Goal: Use online tool/utility: Utilize a website feature to perform a specific function

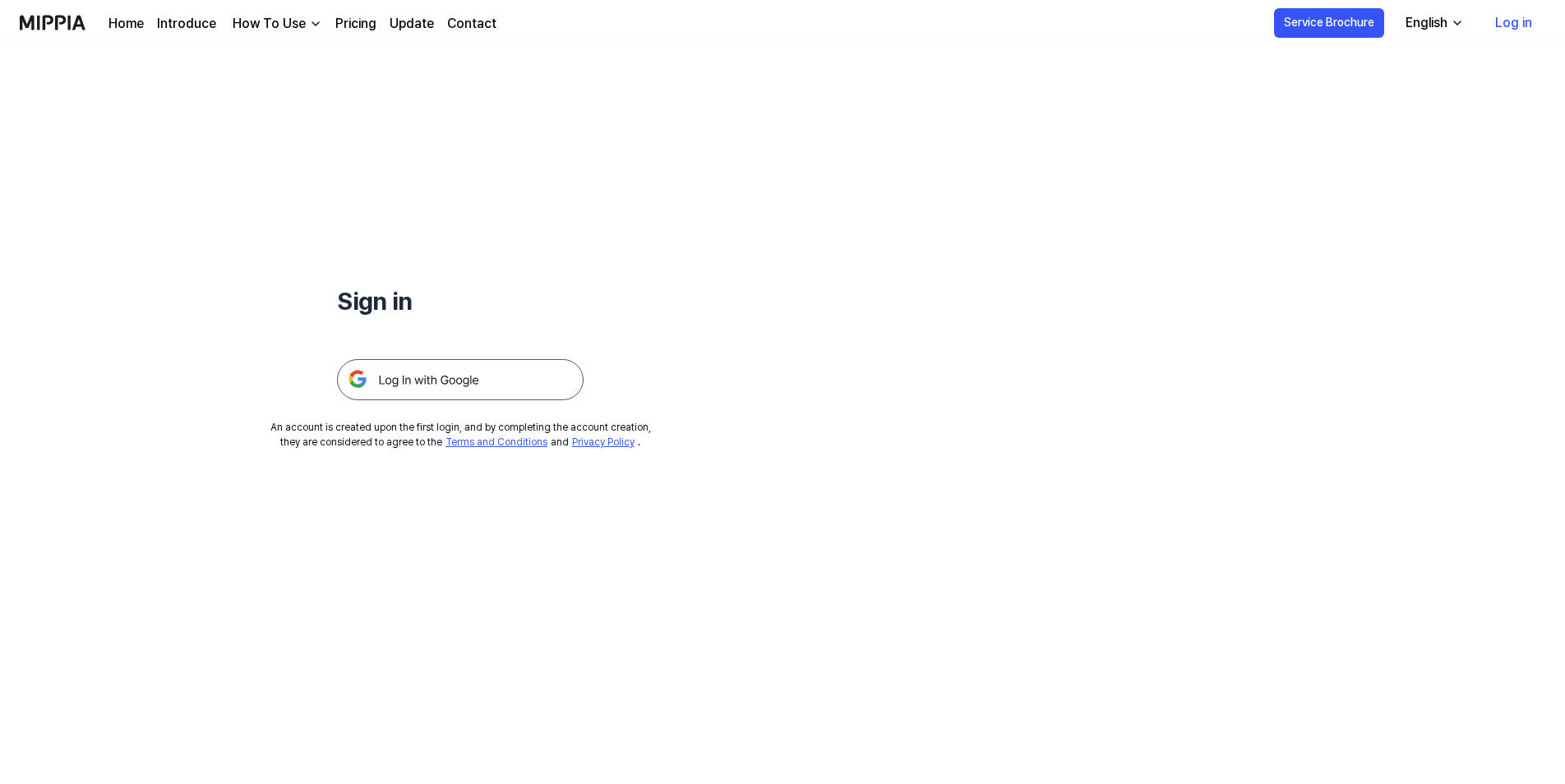
click at [464, 385] on img at bounding box center [460, 380] width 246 height 41
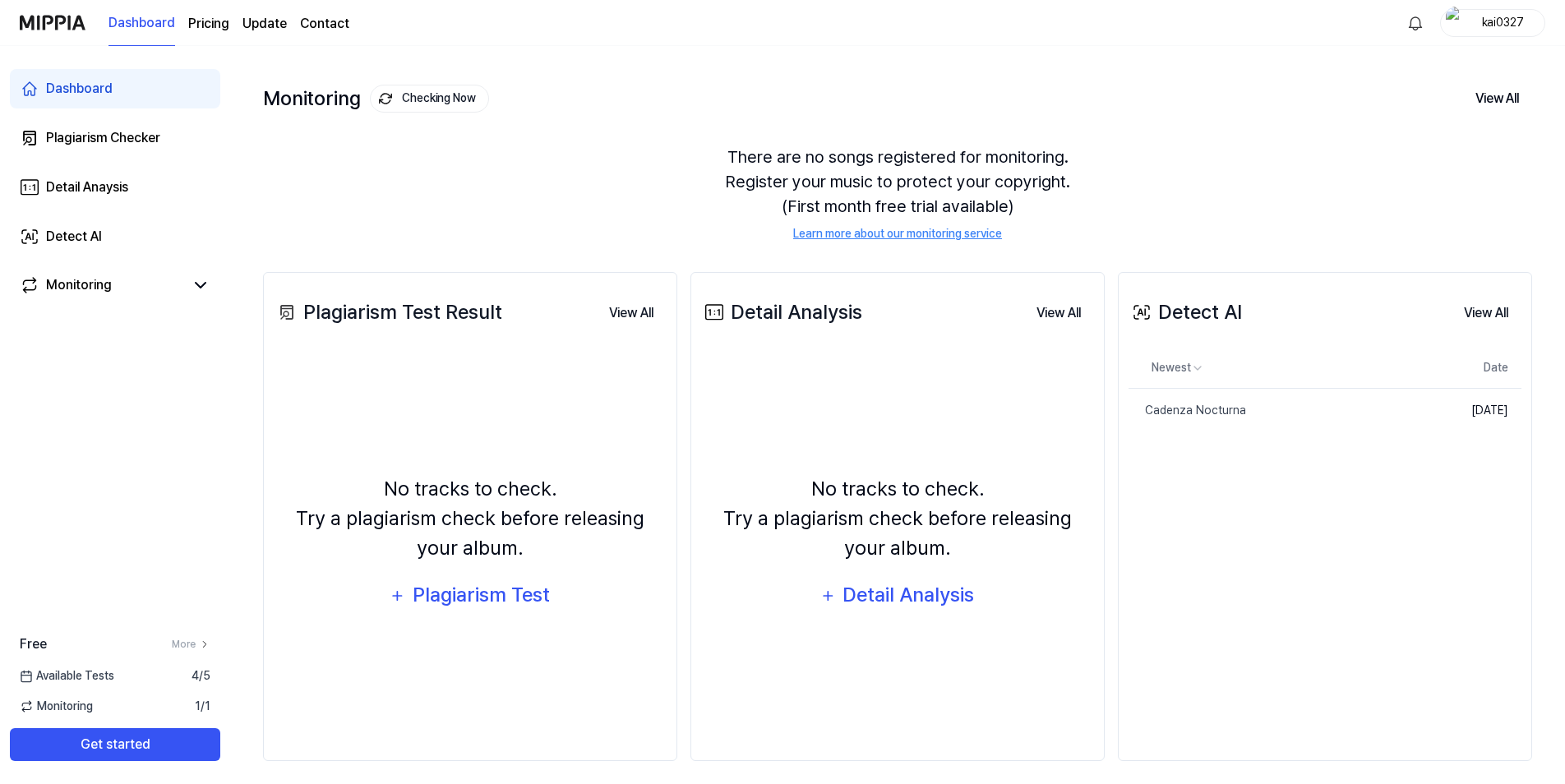
scroll to position [76, 0]
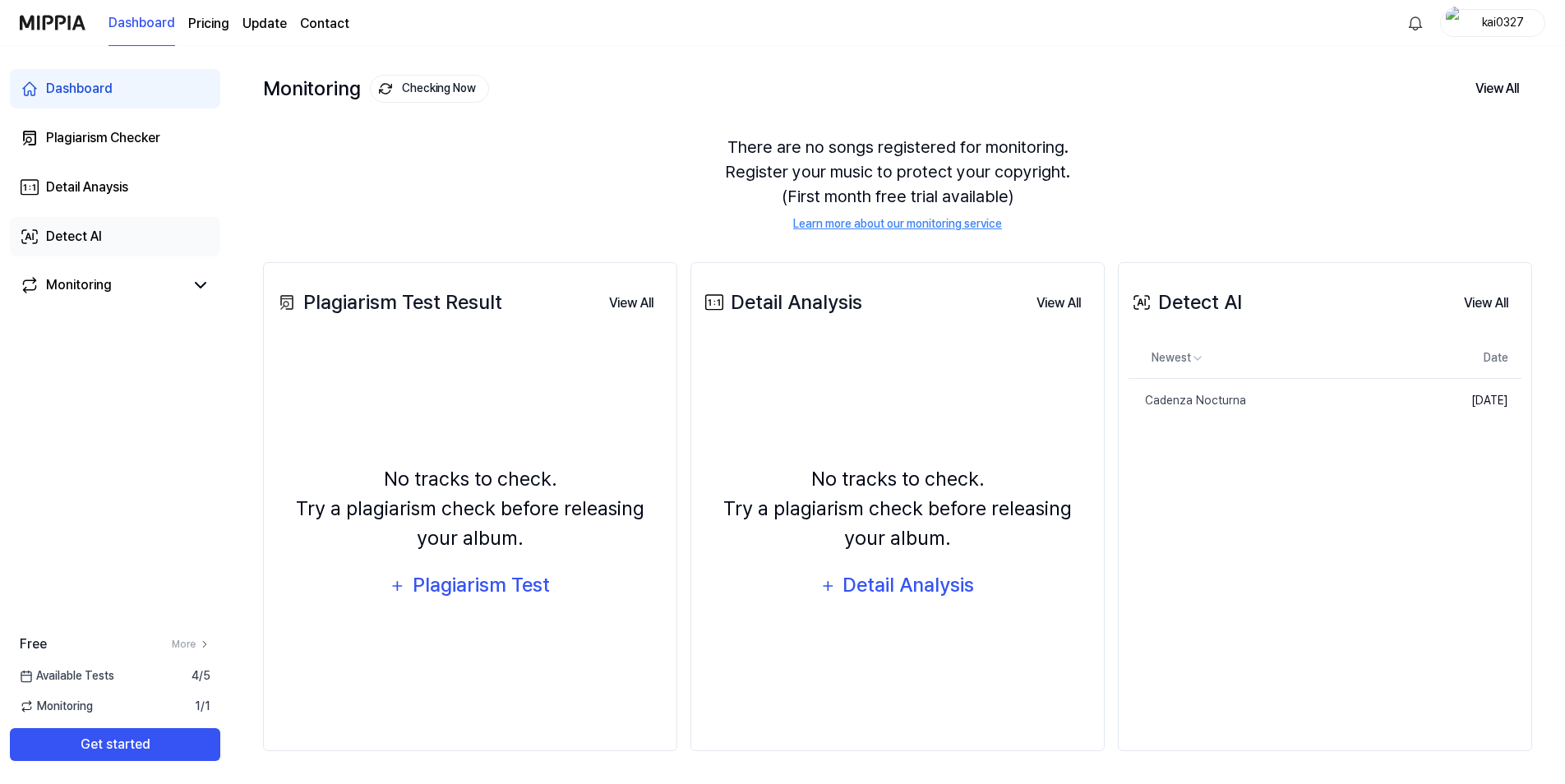
click at [174, 229] on link "Detect AI" at bounding box center [115, 237] width 210 height 40
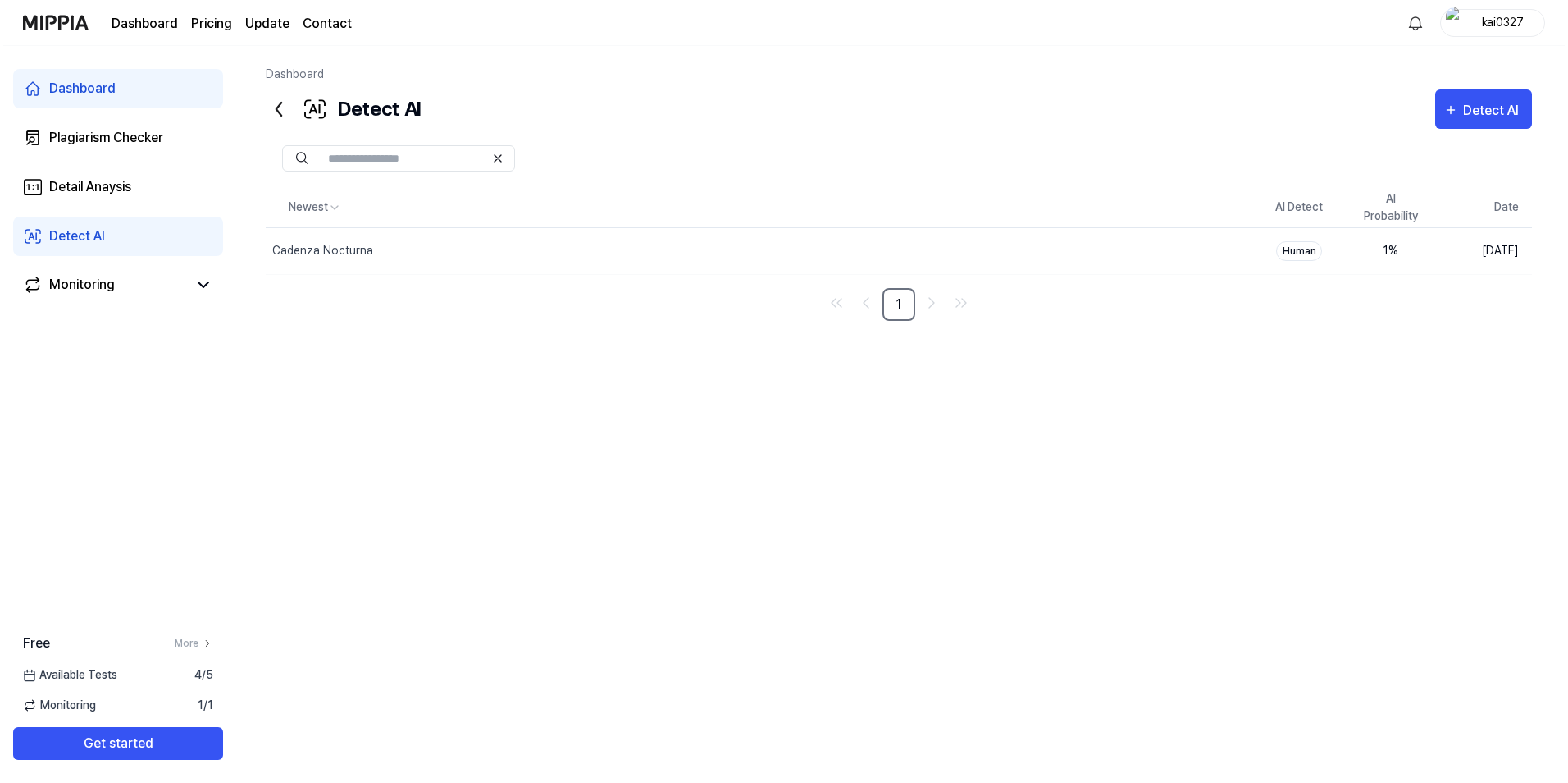
scroll to position [0, 0]
click at [1318, 248] on div "Human" at bounding box center [1303, 251] width 46 height 19
